Goal: Navigation & Orientation: Find specific page/section

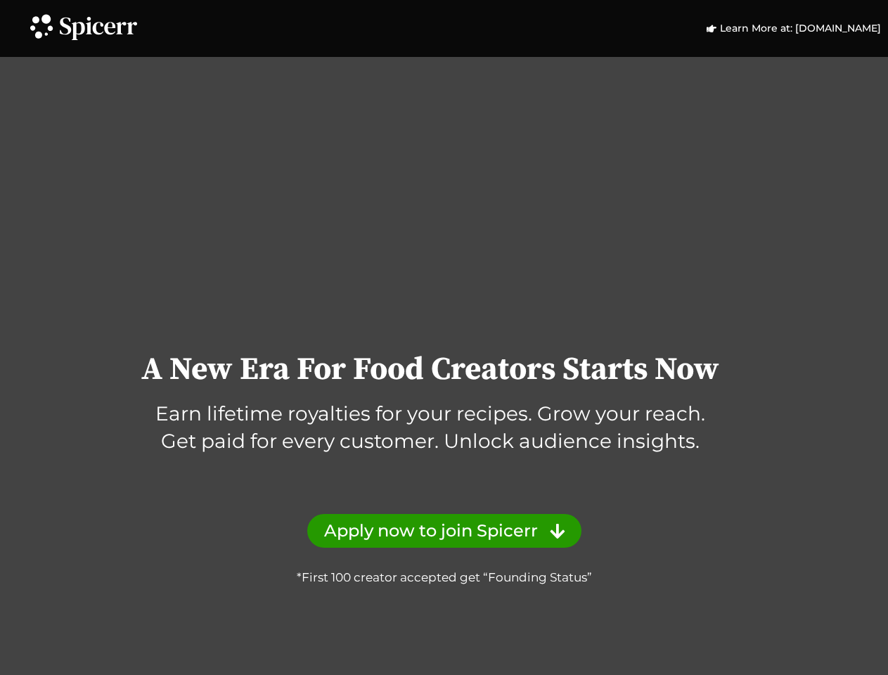
click at [41, 25] on icon at bounding box center [41, 26] width 30 height 30
click at [98, 28] on icon at bounding box center [98, 28] width 77 height 23
